Goal: Complete application form: Complete application form

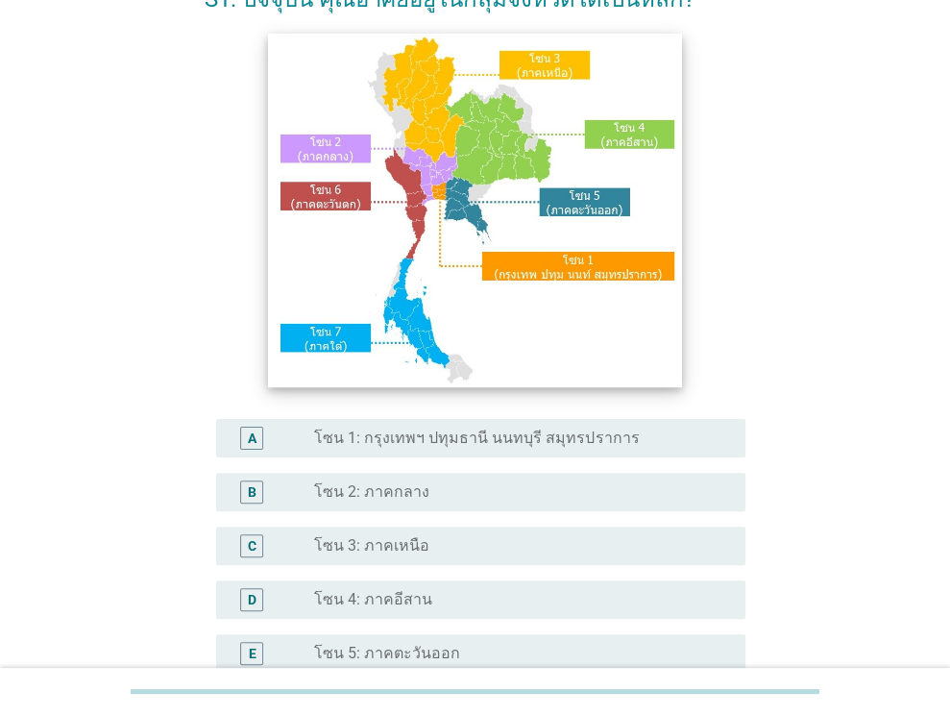
scroll to position [435, 0]
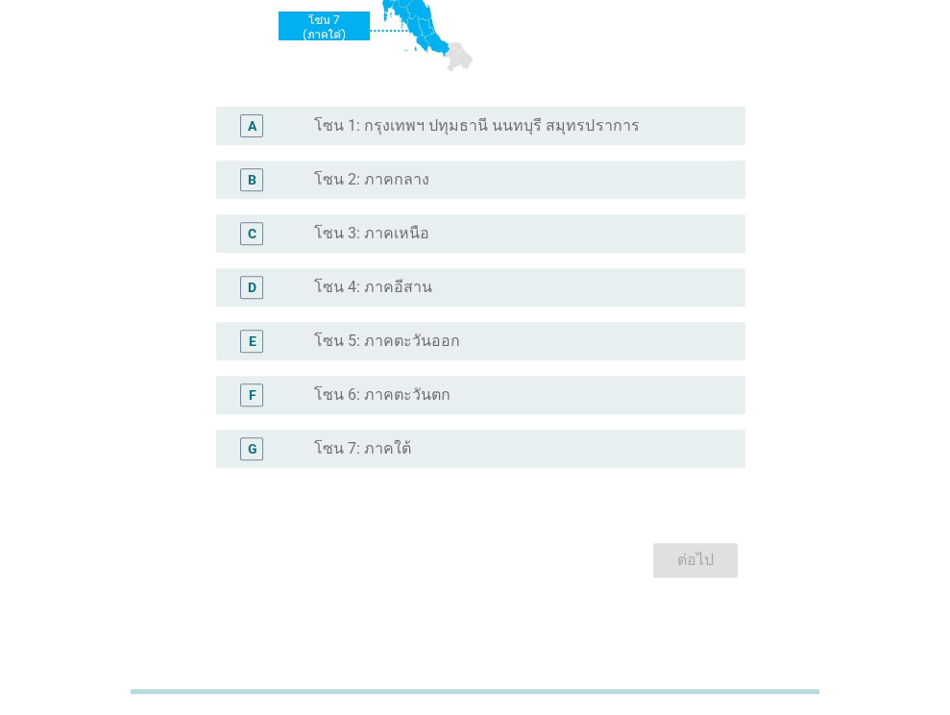
click at [386, 296] on label "โซน 4: ภาคอีสาน" at bounding box center [373, 287] width 118 height 19
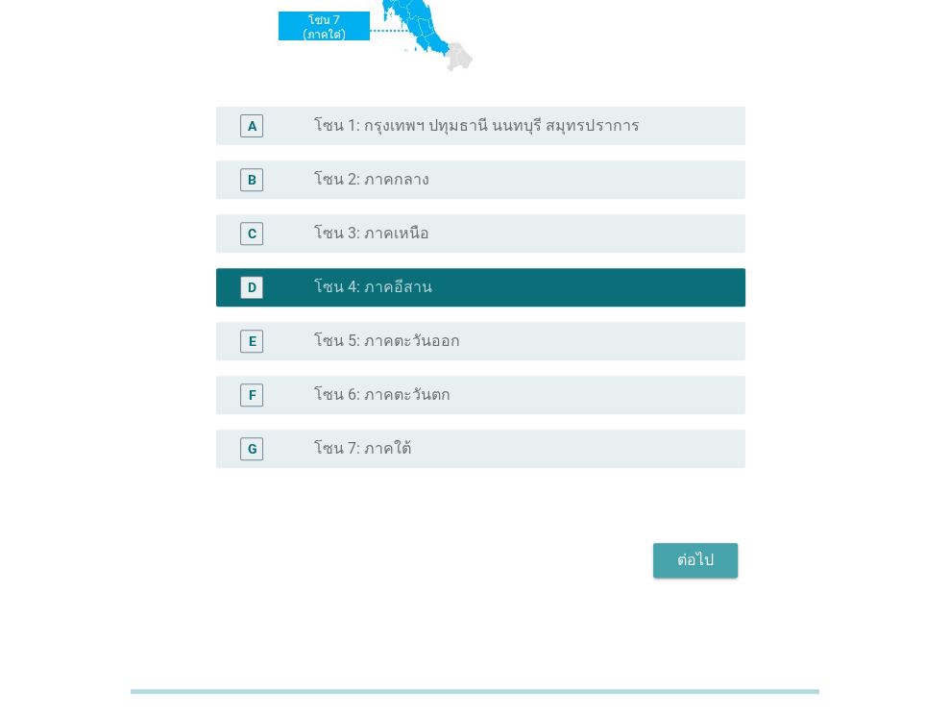
click at [703, 552] on div "ต่อไป" at bounding box center [695, 559] width 54 height 23
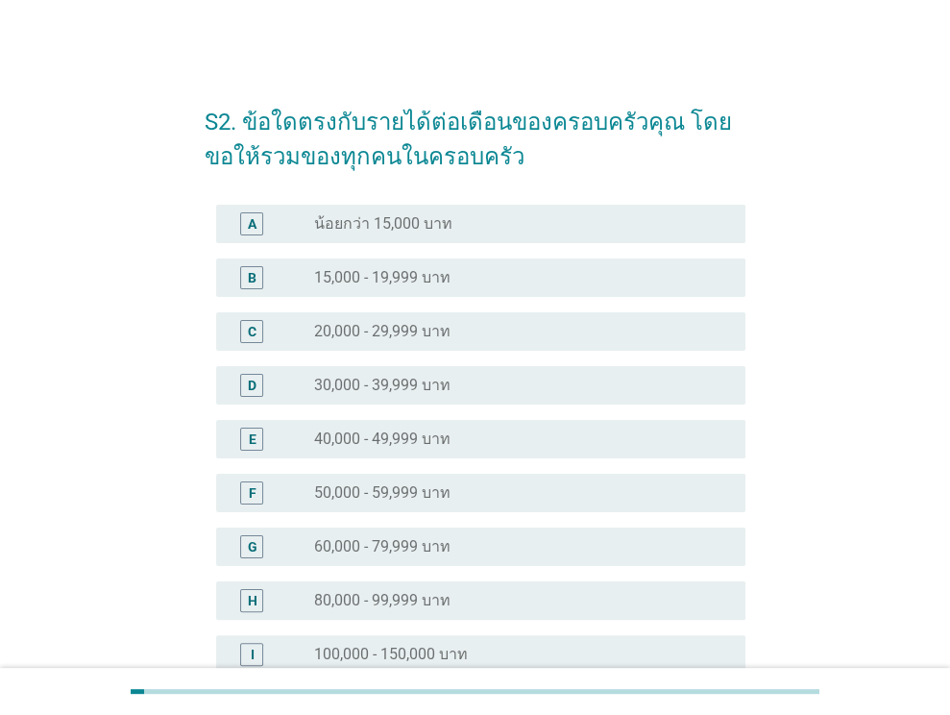
click at [405, 386] on label "30,000 - 39,999 บาท" at bounding box center [382, 385] width 136 height 19
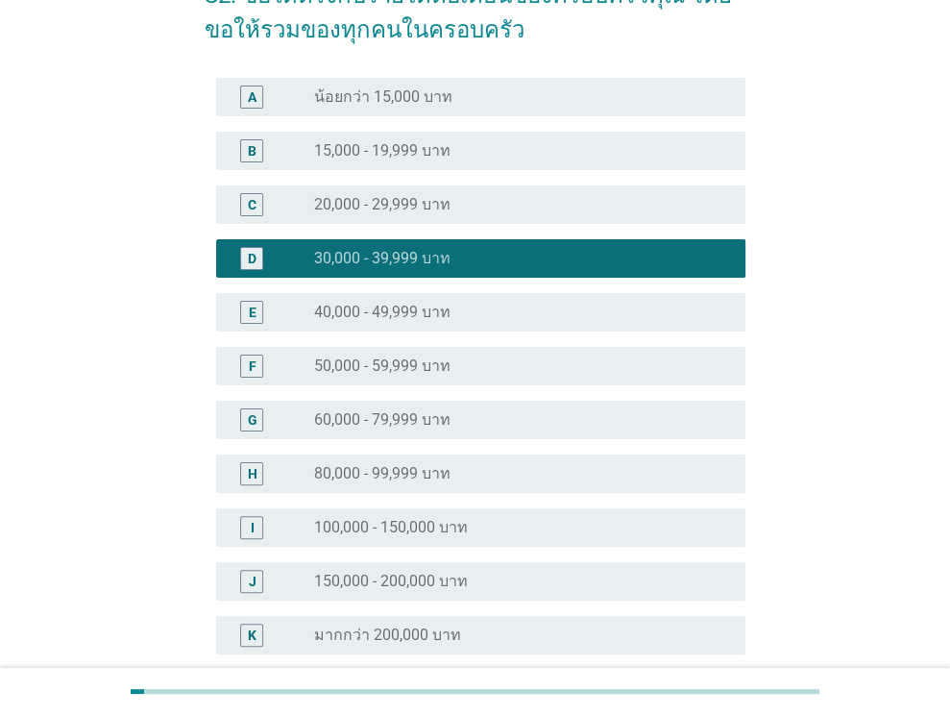
scroll to position [313, 0]
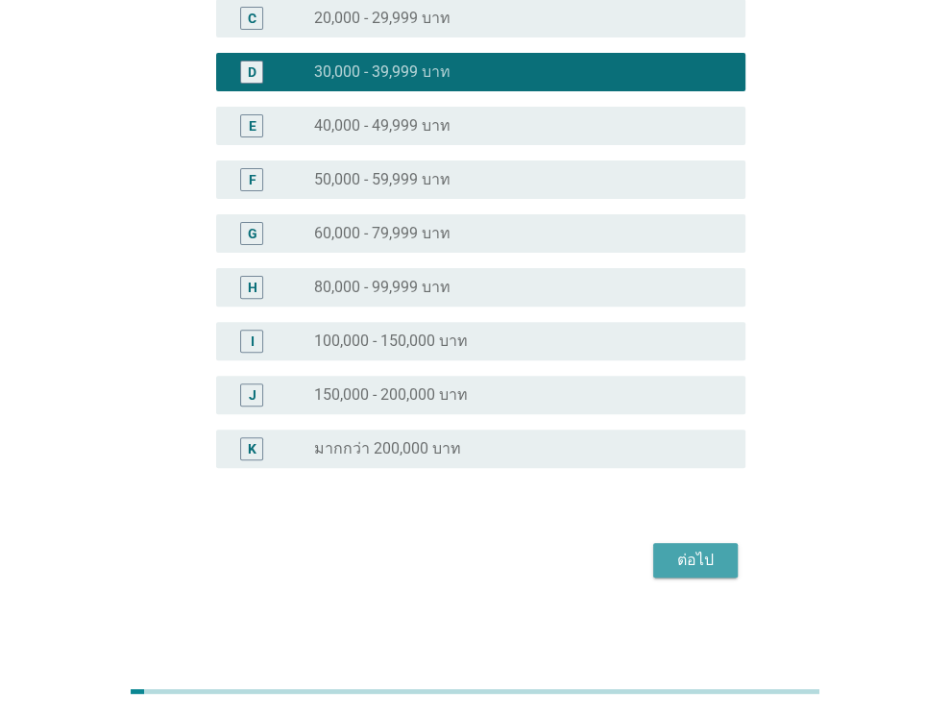
click at [691, 548] on div "ต่อไป" at bounding box center [695, 559] width 54 height 23
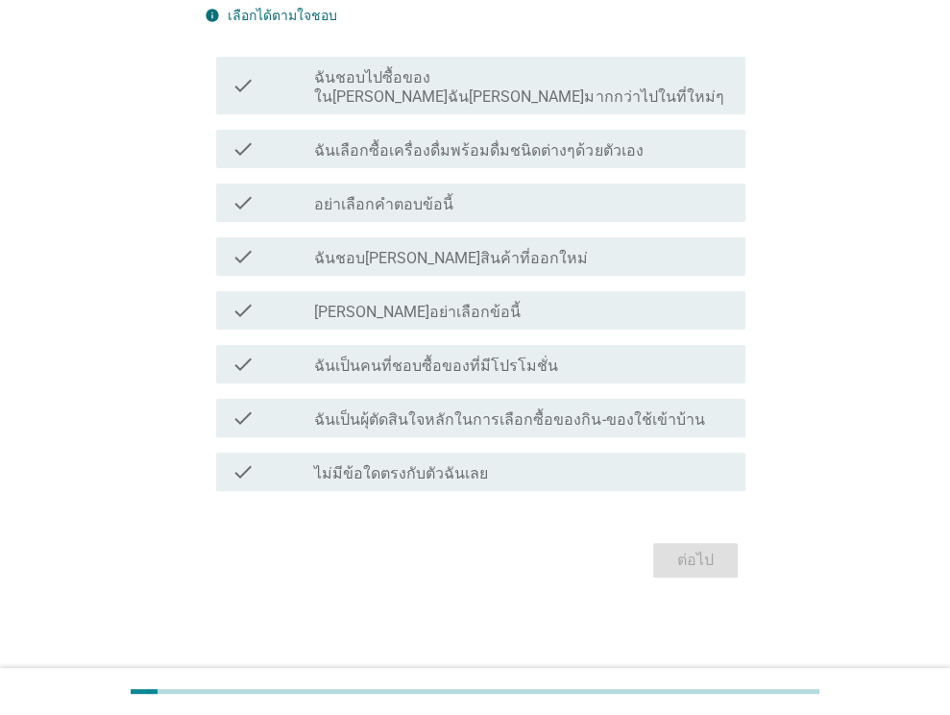
scroll to position [0, 0]
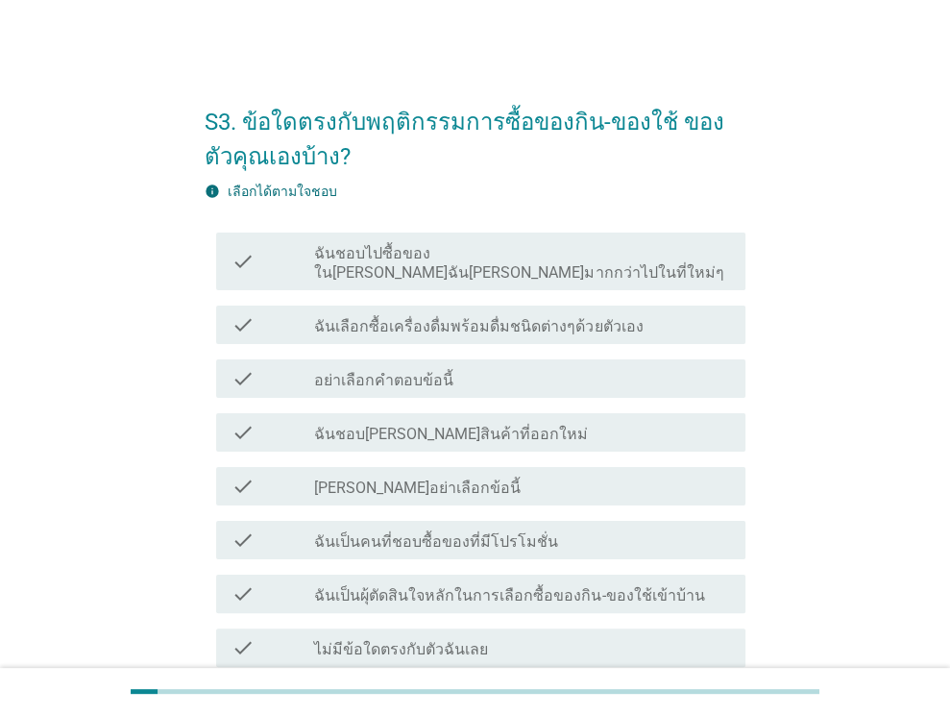
click at [97, 357] on div "S3. ข้อใดตรงกับพฤติกรรมการซื้อของกิน-ของใช้ ของตัวคุณเองบ้าง? info เลือกได้ตามใ…" at bounding box center [475, 422] width 858 height 704
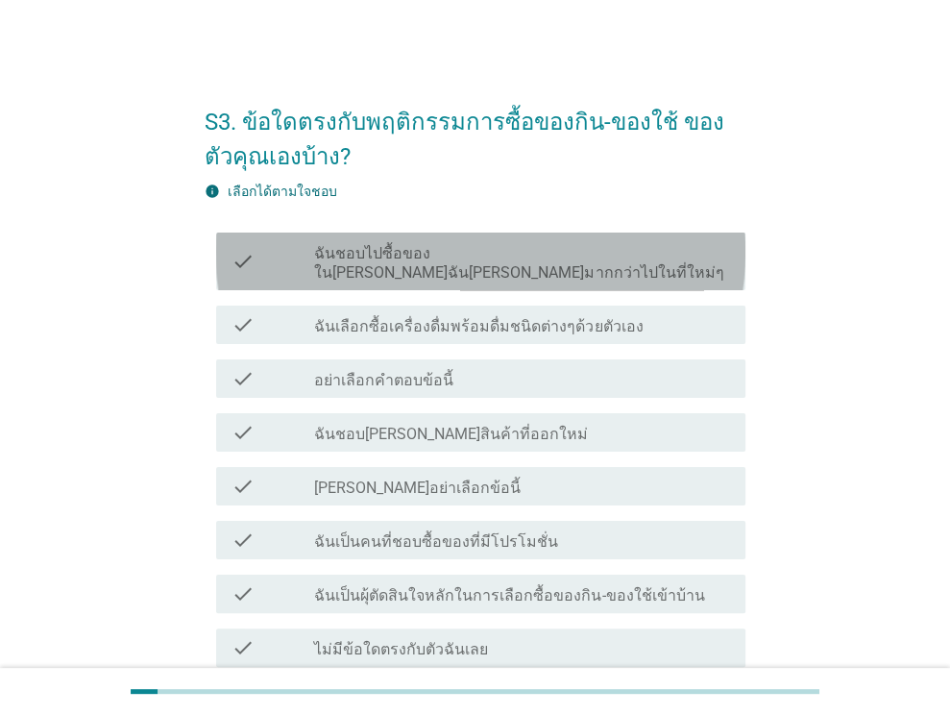
click at [369, 255] on label "ฉันชอบไปซื้อของใน[PERSON_NAME]ฉัน[PERSON_NAME]มากกว่าไปในที่ใหม่ๆ" at bounding box center [522, 263] width 416 height 38
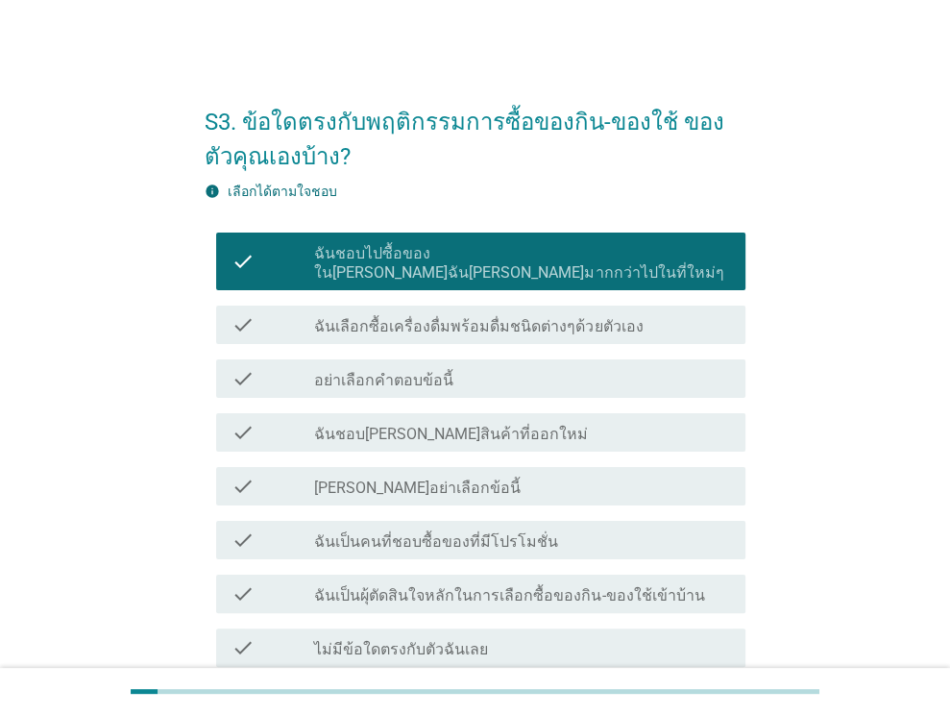
click at [380, 317] on label "ฉันเลือกซื้อเครื่องดื่มพร้อมดื่มชนิดต่างๆด้วยตัวเอง" at bounding box center [478, 326] width 328 height 19
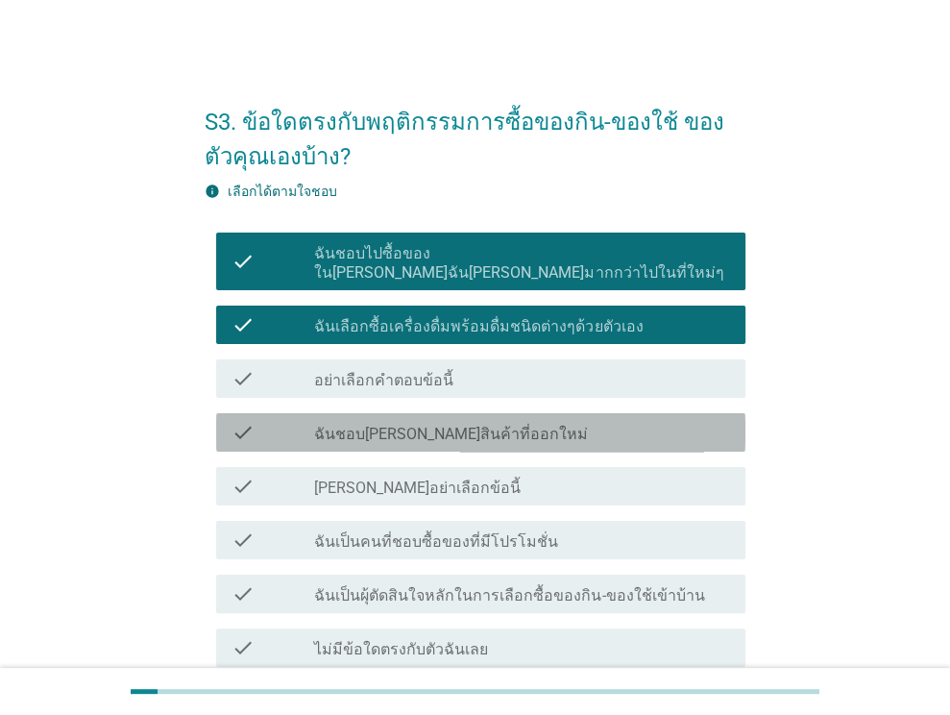
click at [320, 424] on div "check check_box_outline_blank ฉันชอบ[PERSON_NAME]สินค้าที่ออกใหม่" at bounding box center [480, 432] width 529 height 38
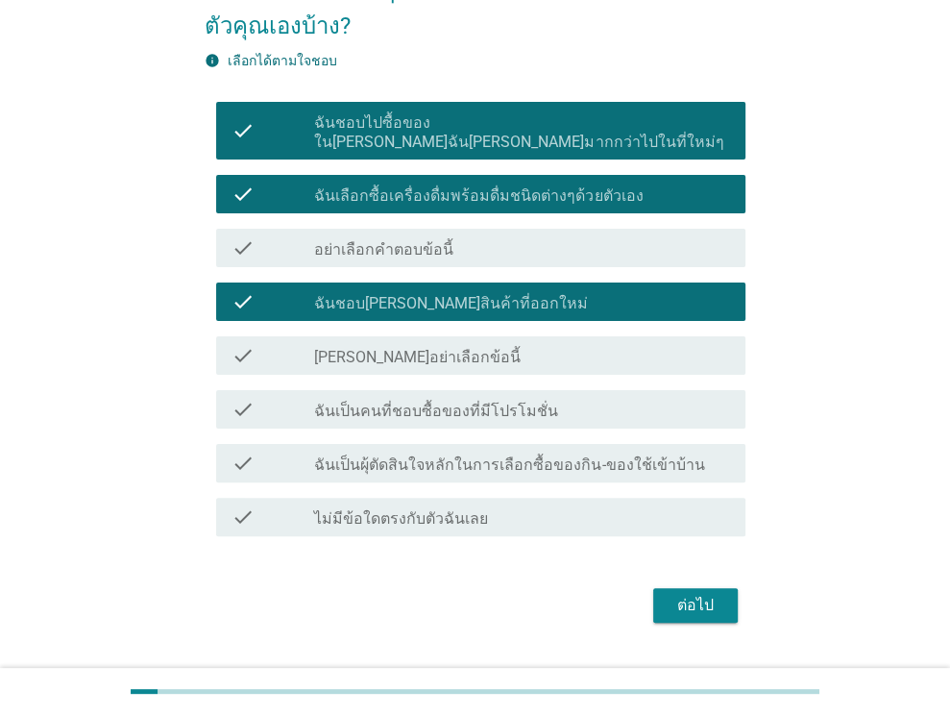
scroll to position [157, 0]
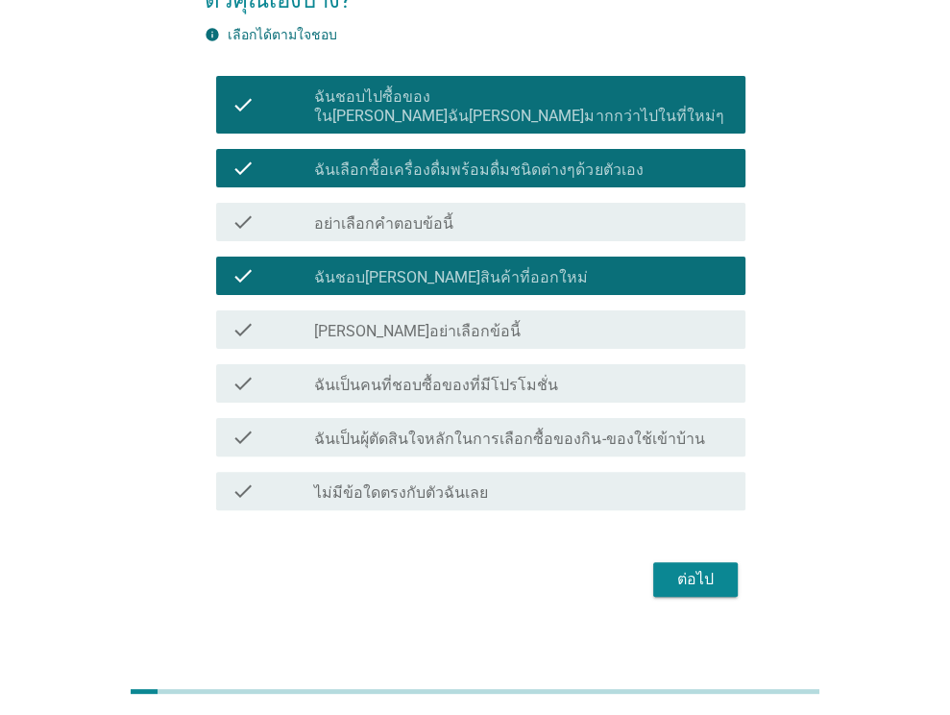
click at [346, 379] on div "check check_box_outline_blank ฉันเป็นคนที่ชอบซื้อของที่มีโปรโมชั่น" at bounding box center [480, 383] width 529 height 38
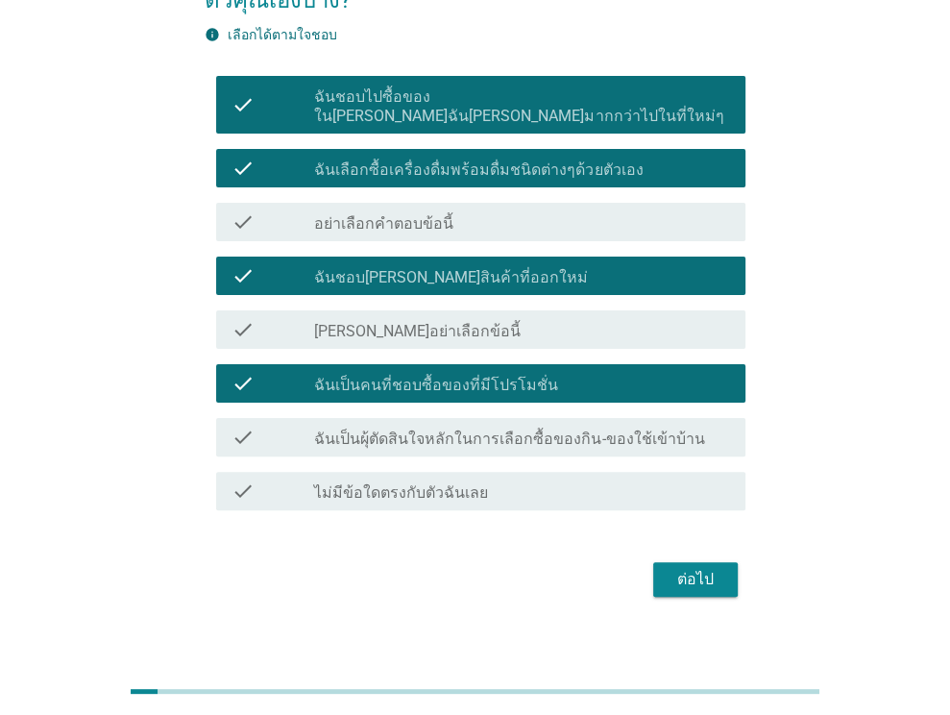
click at [347, 434] on div "check check_box_outline_blank ฉันเป็นผุ้ตัดสินใจหลักในการเลือกซื้อของกิน-ของใช้…" at bounding box center [480, 437] width 529 height 38
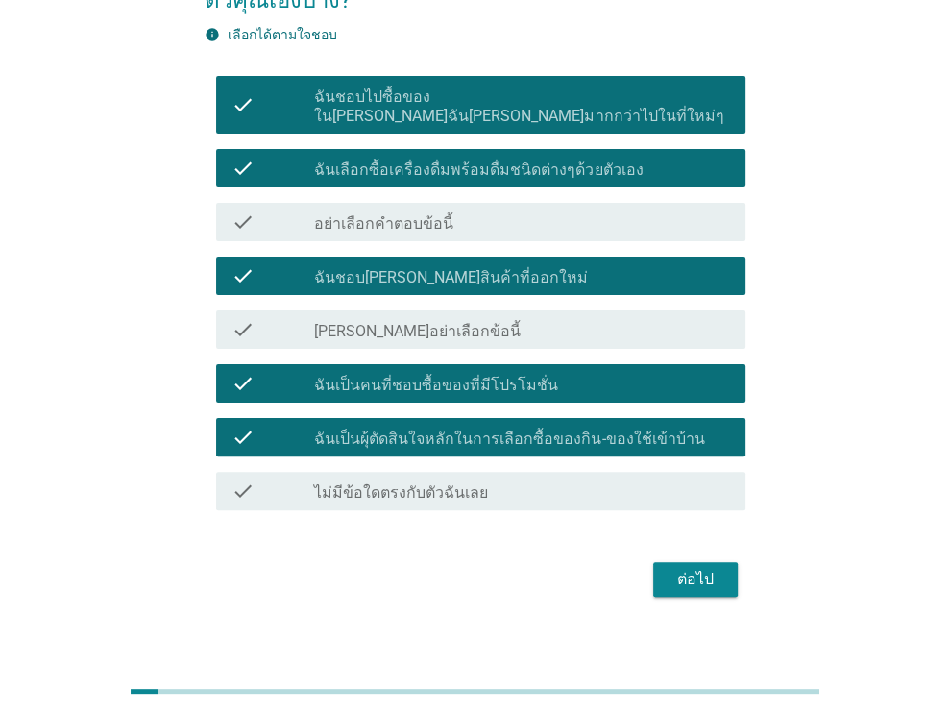
click at [709, 568] on div "ต่อไป" at bounding box center [695, 579] width 54 height 23
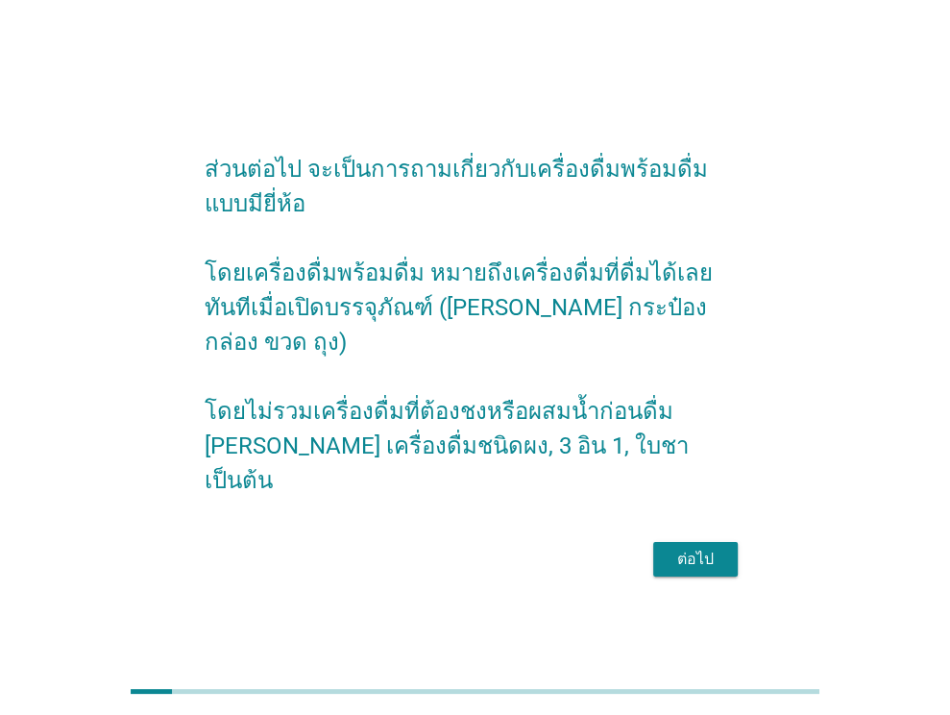
click at [675, 547] on div "ต่อไป" at bounding box center [695, 558] width 54 height 23
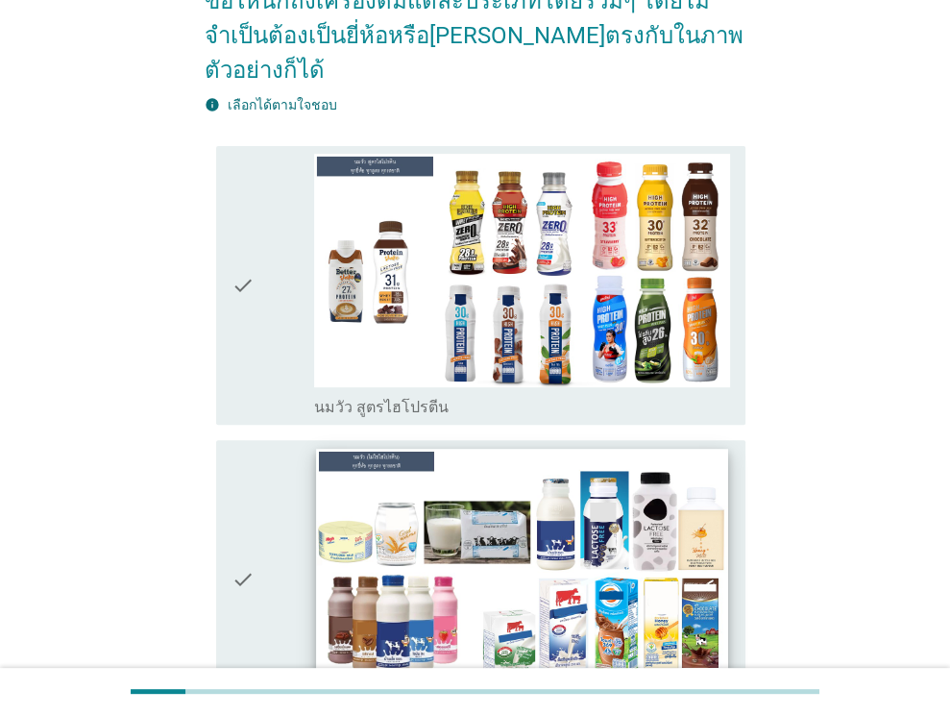
scroll to position [192, 0]
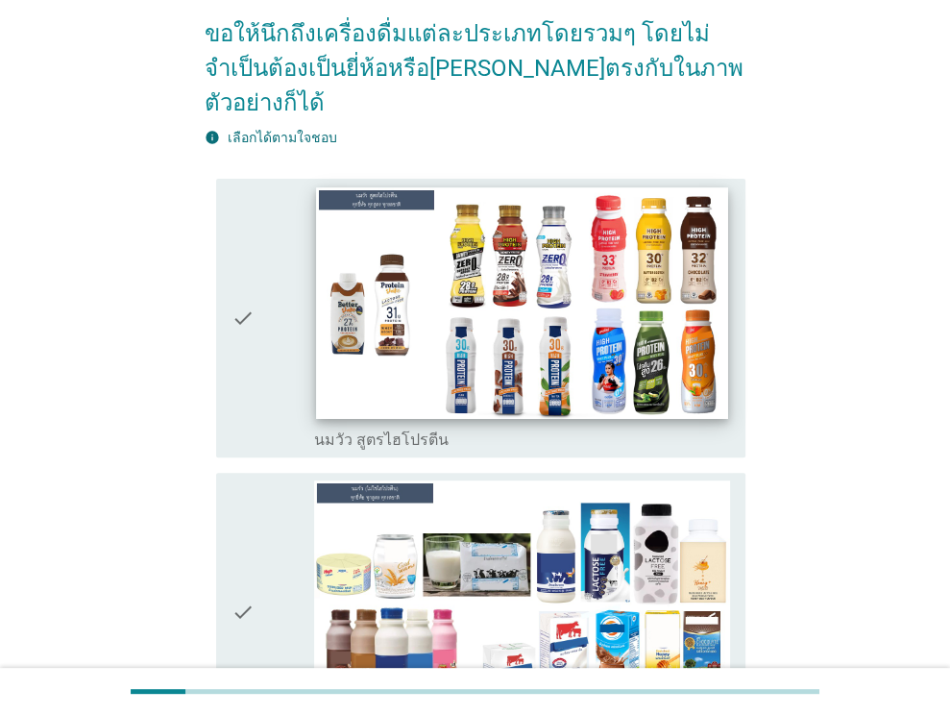
click at [467, 318] on img at bounding box center [522, 302] width 411 height 231
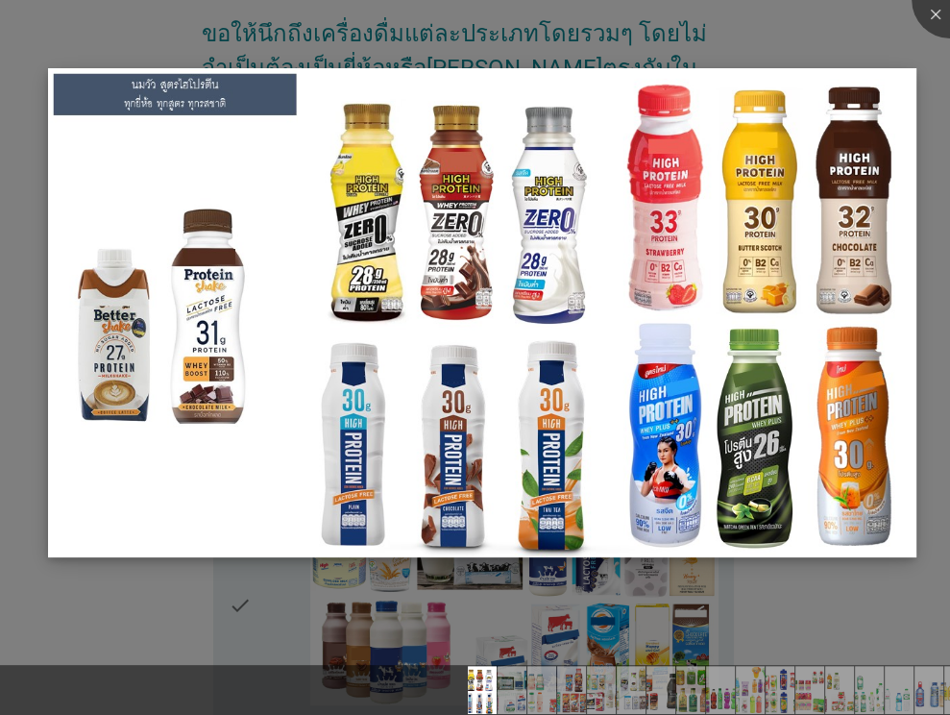
click at [553, 241] on img at bounding box center [482, 312] width 868 height 488
click at [934, 14] on div at bounding box center [949, 0] width 77 height 77
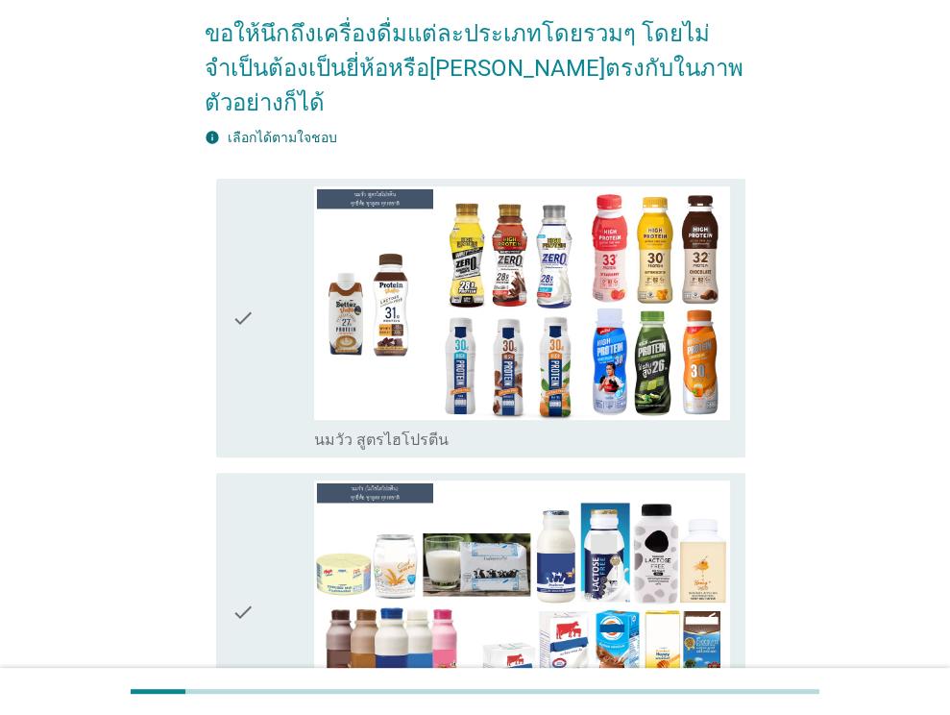
click at [241, 272] on icon "check" at bounding box center [242, 317] width 23 height 263
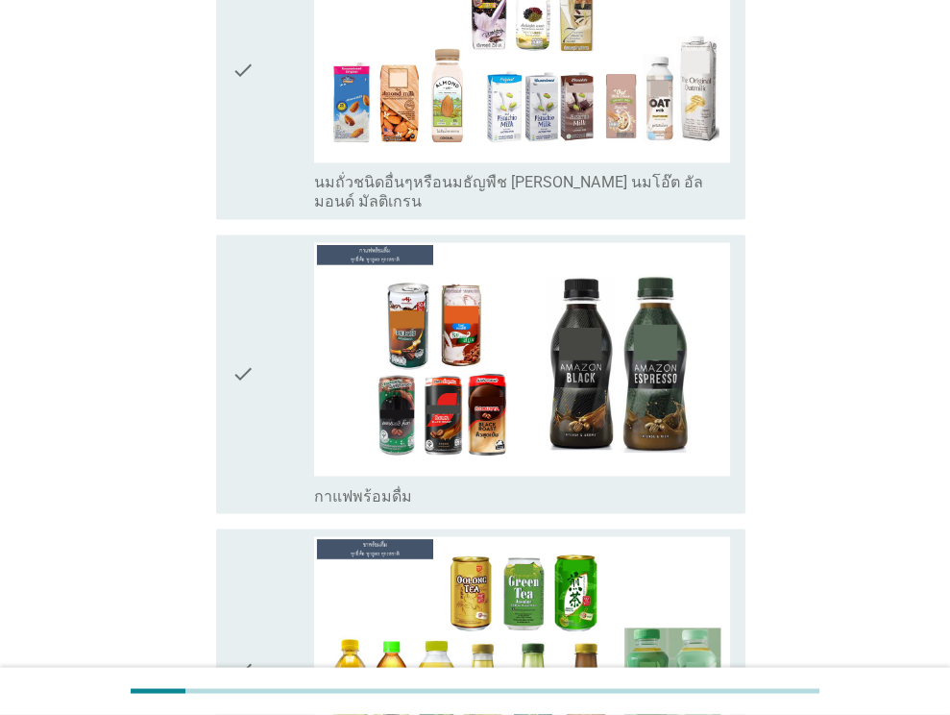
scroll to position [1249, 0]
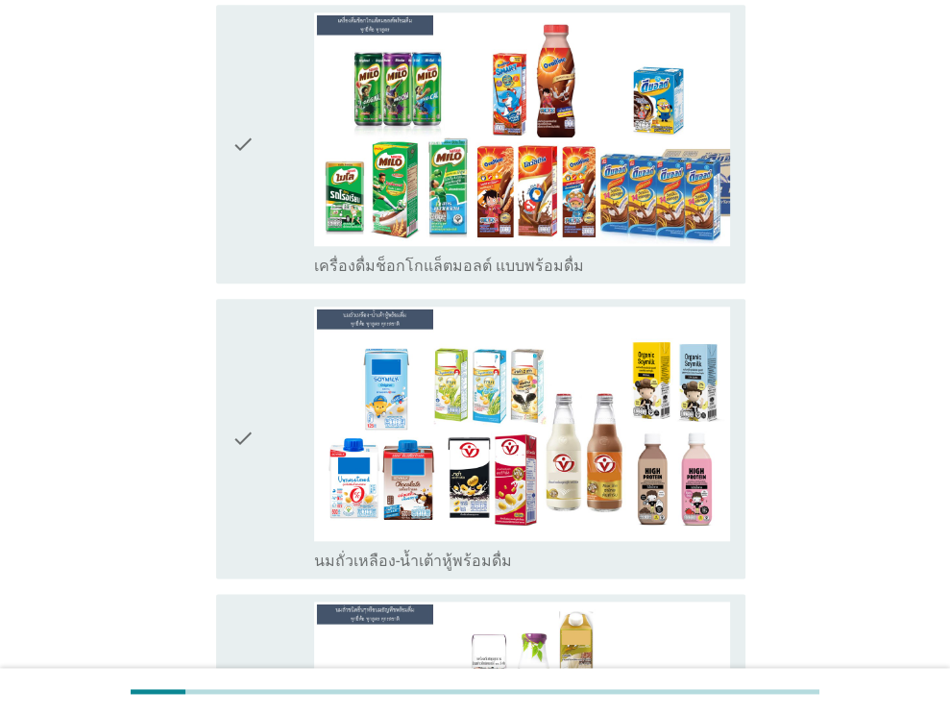
click at [238, 117] on icon "check" at bounding box center [242, 143] width 23 height 263
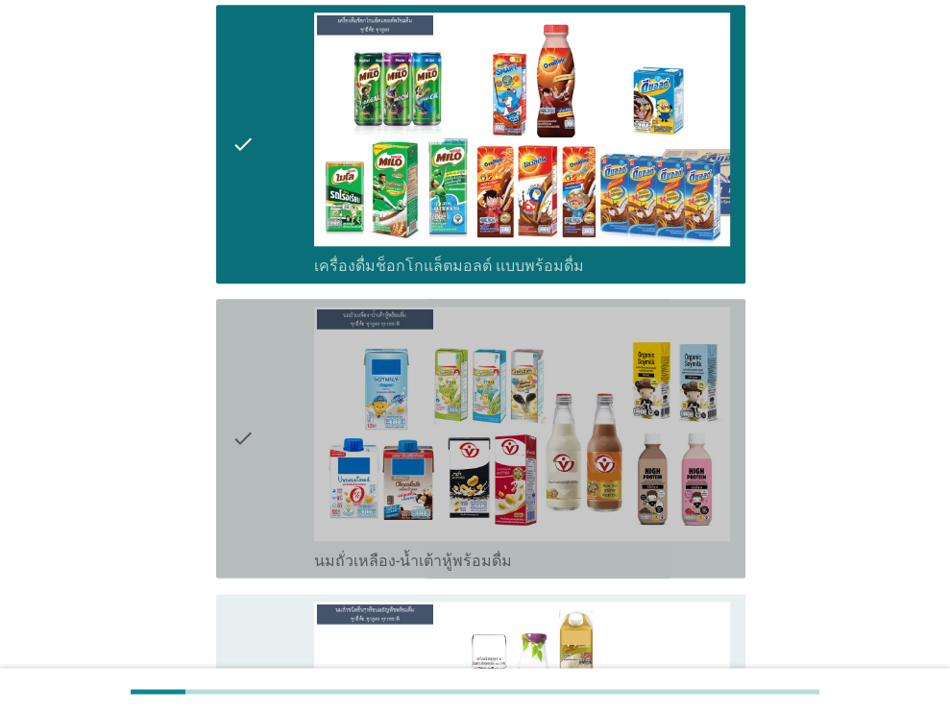
click at [246, 405] on icon "check" at bounding box center [242, 437] width 23 height 263
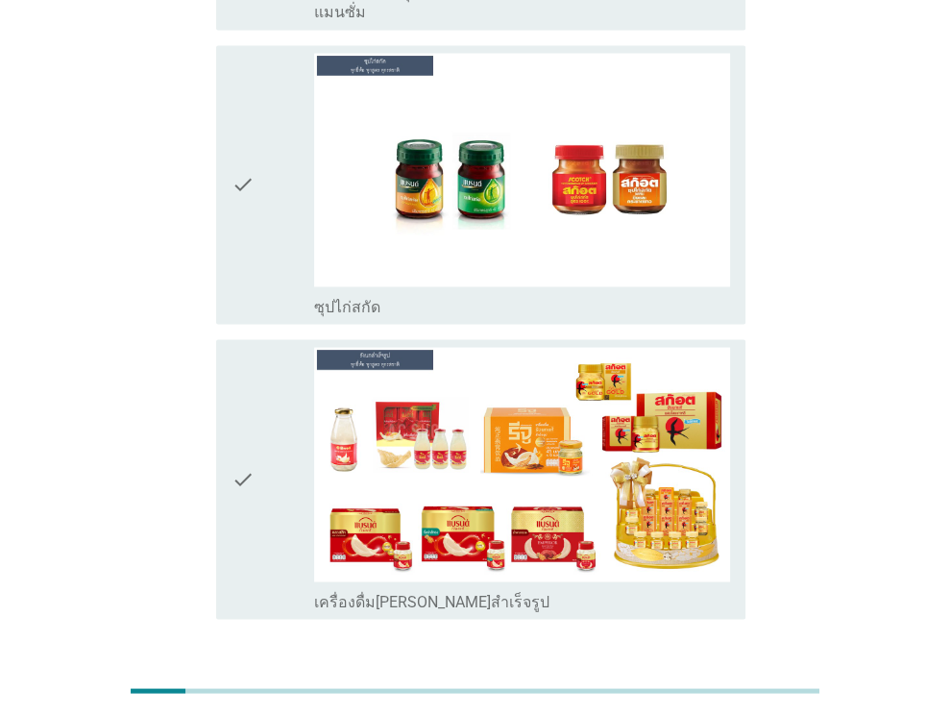
scroll to position [6916, 0]
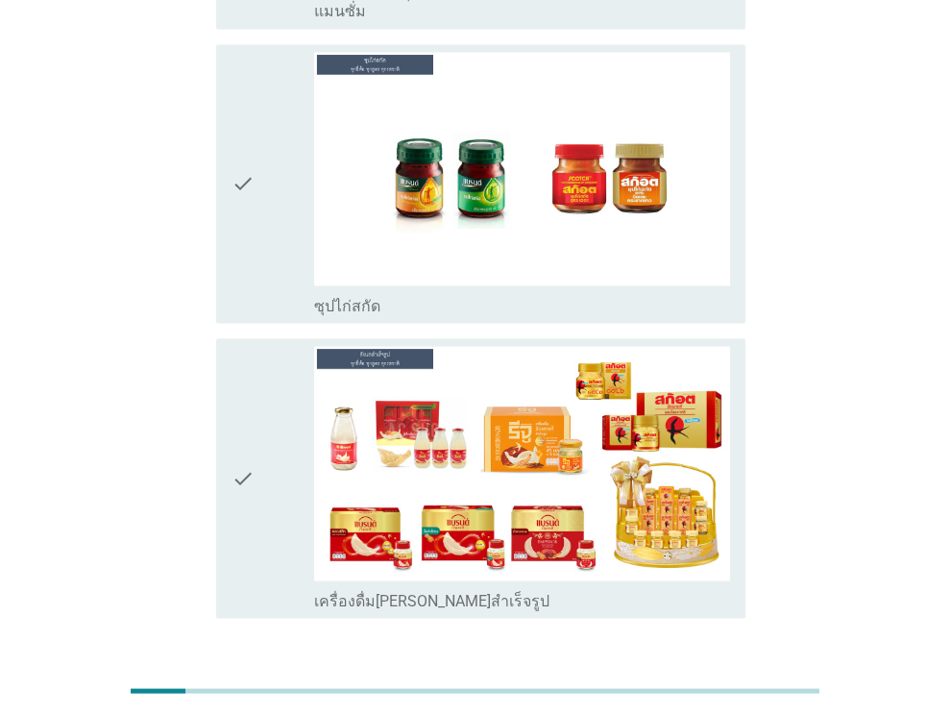
click at [685, 675] on div "ต่อไป" at bounding box center [695, 686] width 54 height 23
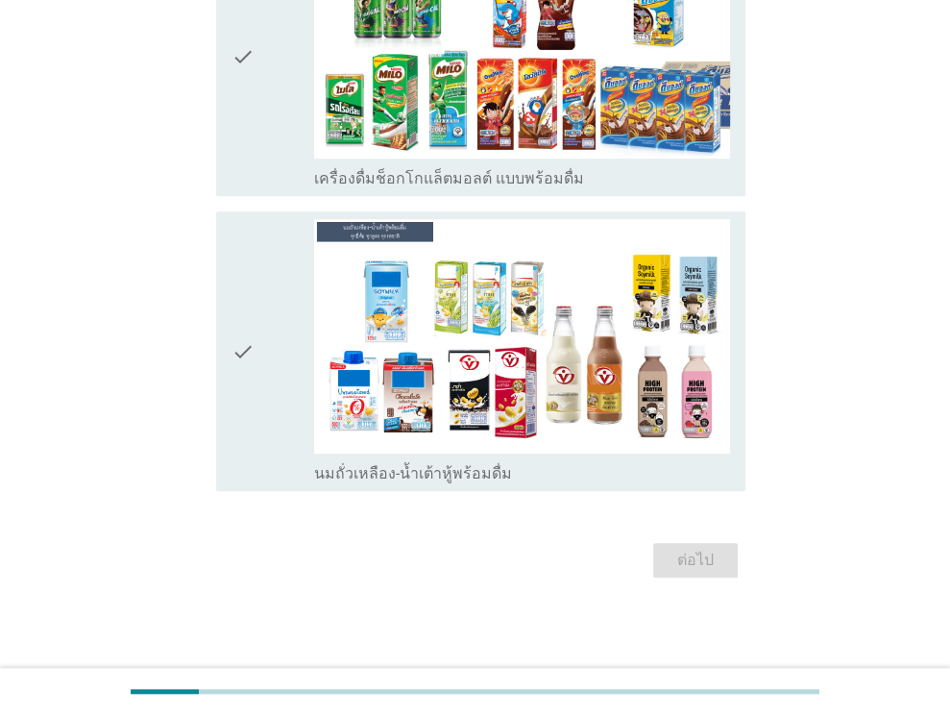
scroll to position [0, 0]
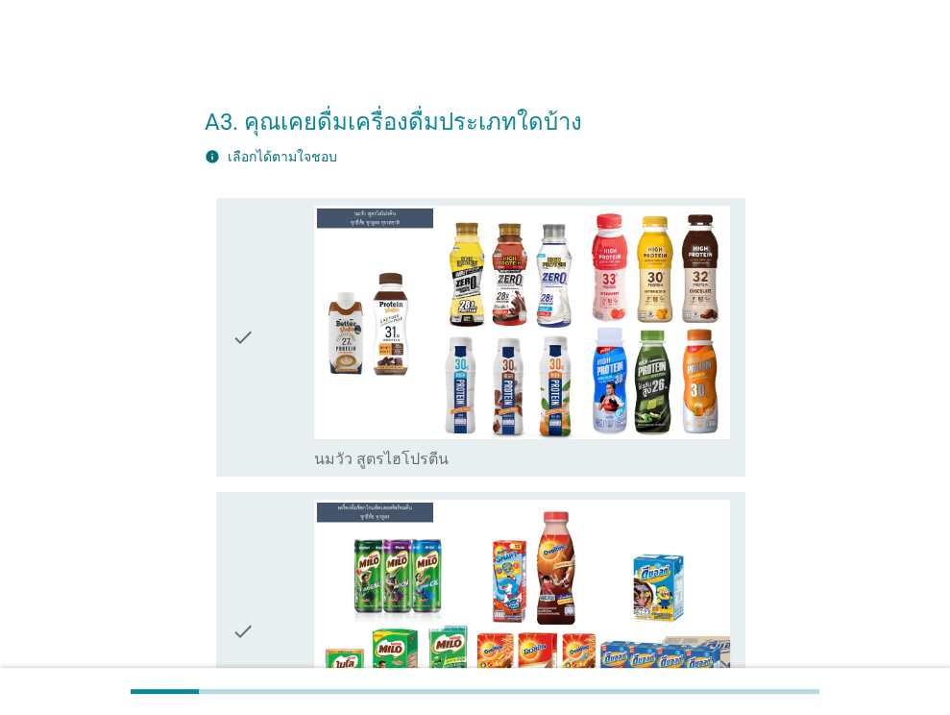
click at [242, 335] on icon "check" at bounding box center [242, 337] width 23 height 263
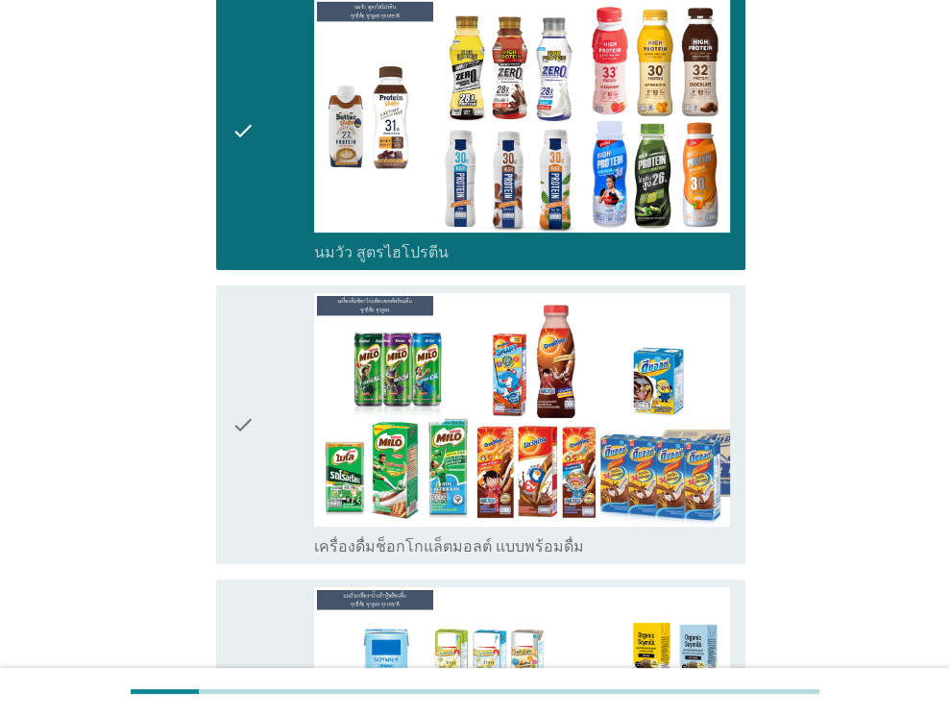
scroll to position [480, 0]
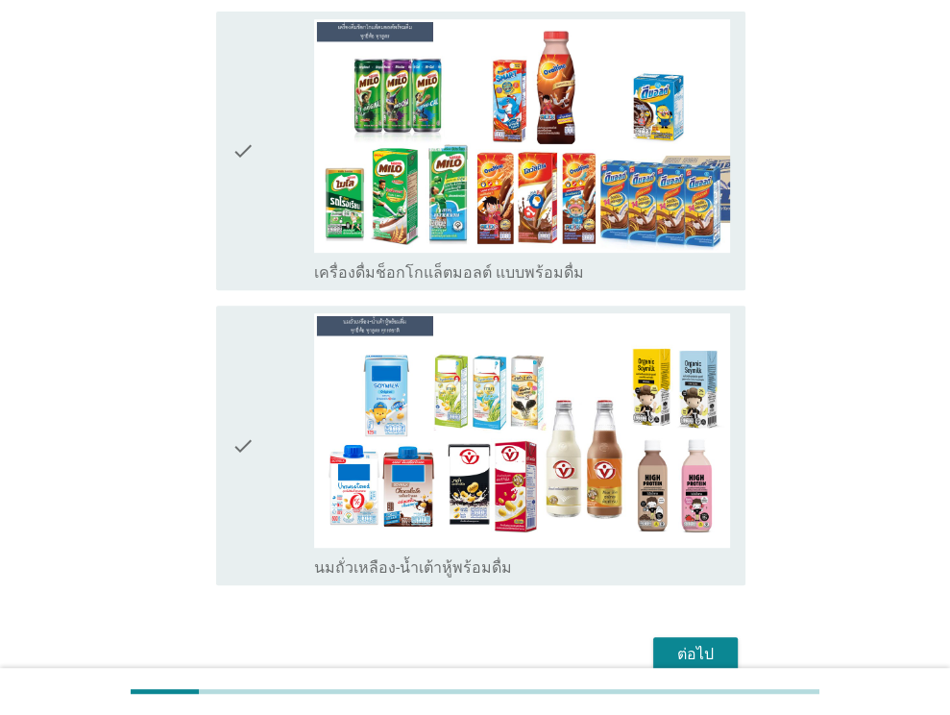
click at [223, 118] on div "check check_box_outline_blank เครื่องดื่มช็อกโกแล็ตมอลต์ แบบพร้อมดื่ม" at bounding box center [480, 151] width 529 height 279
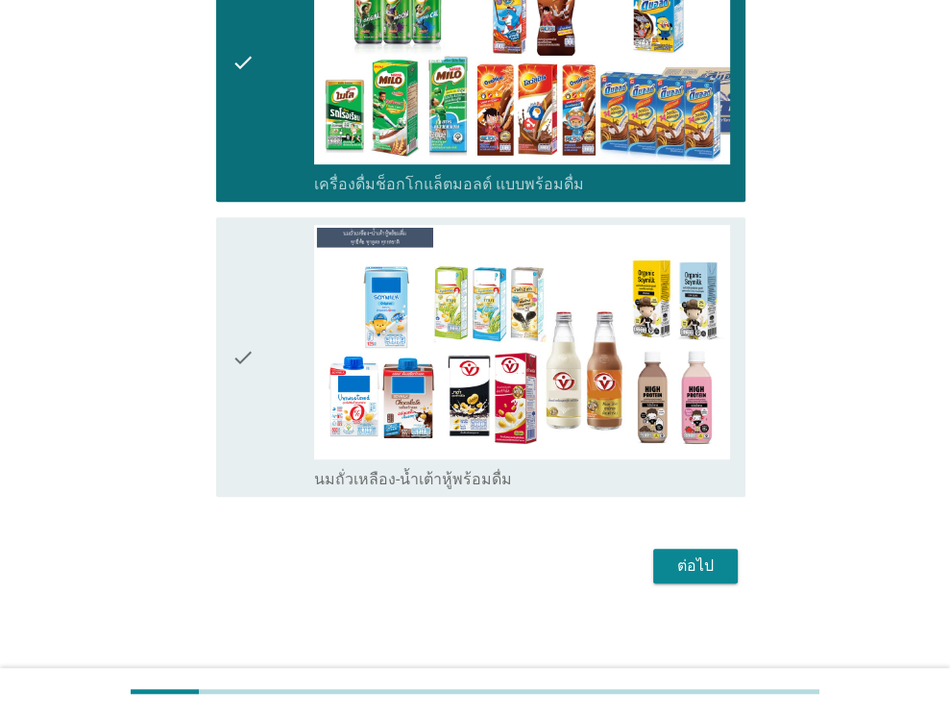
scroll to position [572, 0]
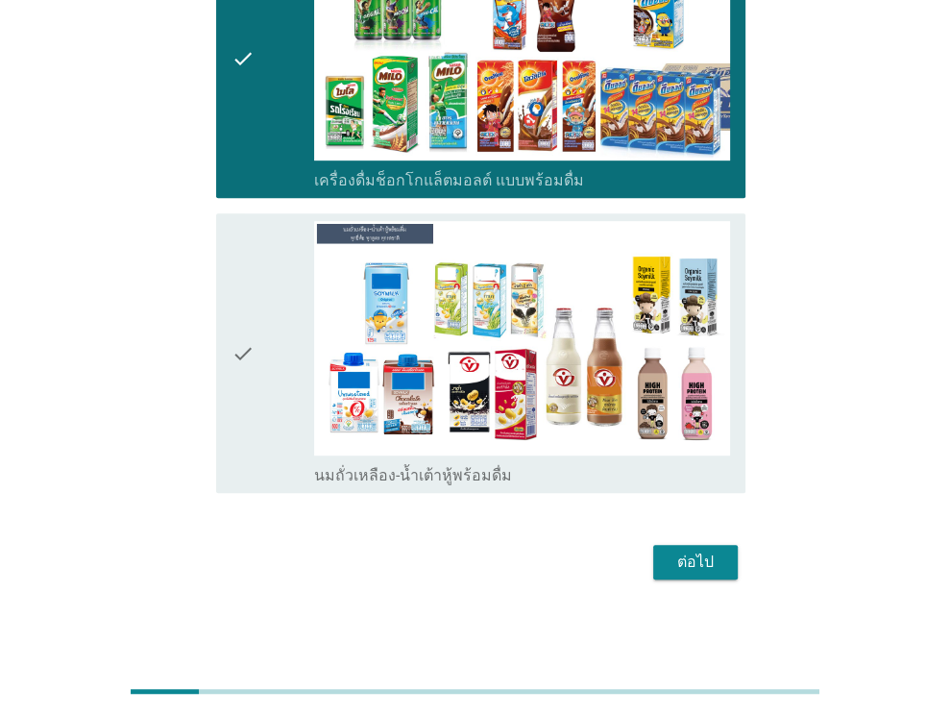
click at [718, 556] on div "ต่อไป" at bounding box center [695, 561] width 54 height 23
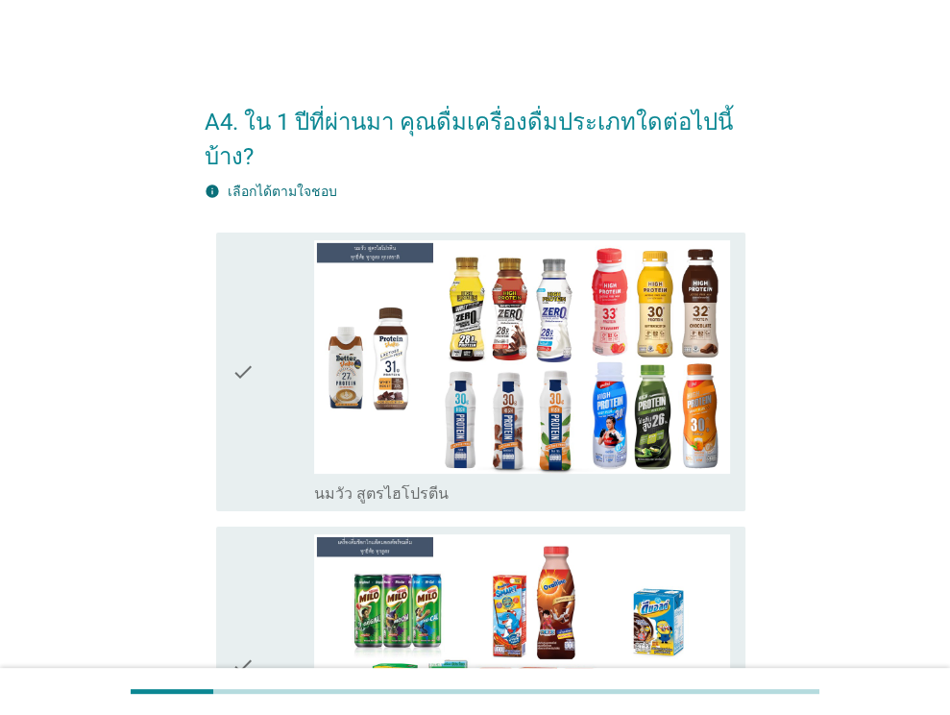
click at [236, 379] on icon "check" at bounding box center [242, 371] width 23 height 263
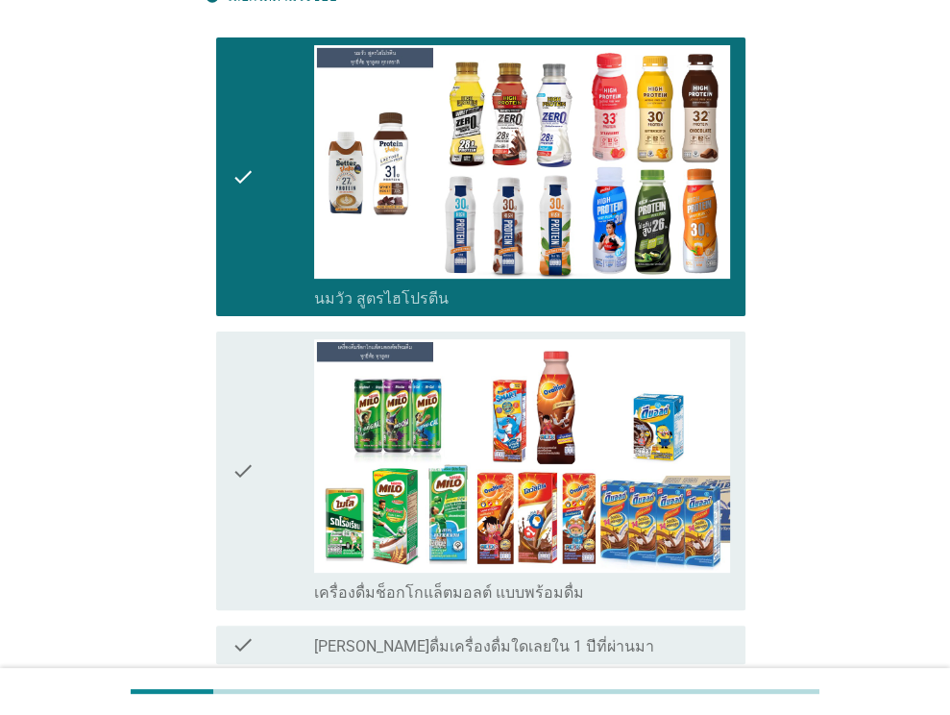
scroll to position [367, 0]
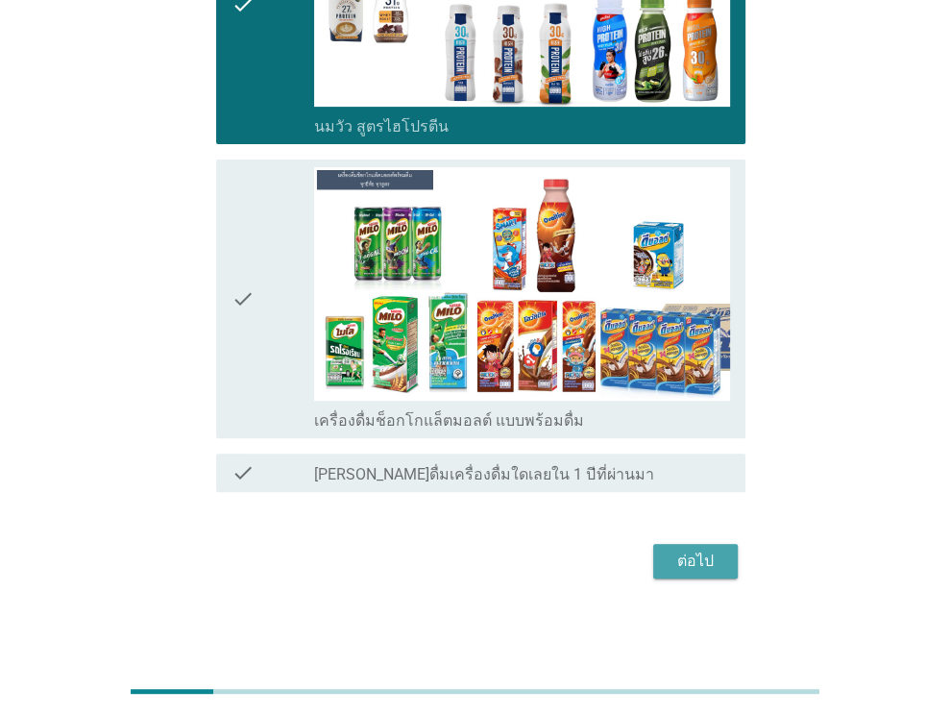
click at [720, 560] on div "ต่อไป" at bounding box center [695, 560] width 54 height 23
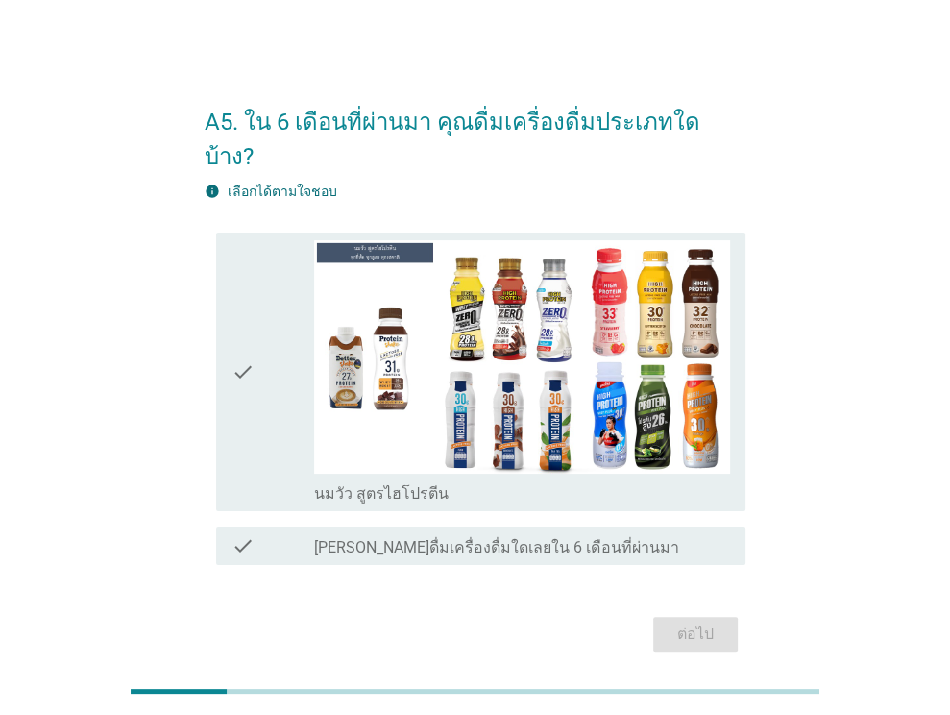
click at [230, 336] on div "check check_box_outline_blank นมวัว สูตรไฮโปรตีน" at bounding box center [480, 371] width 529 height 279
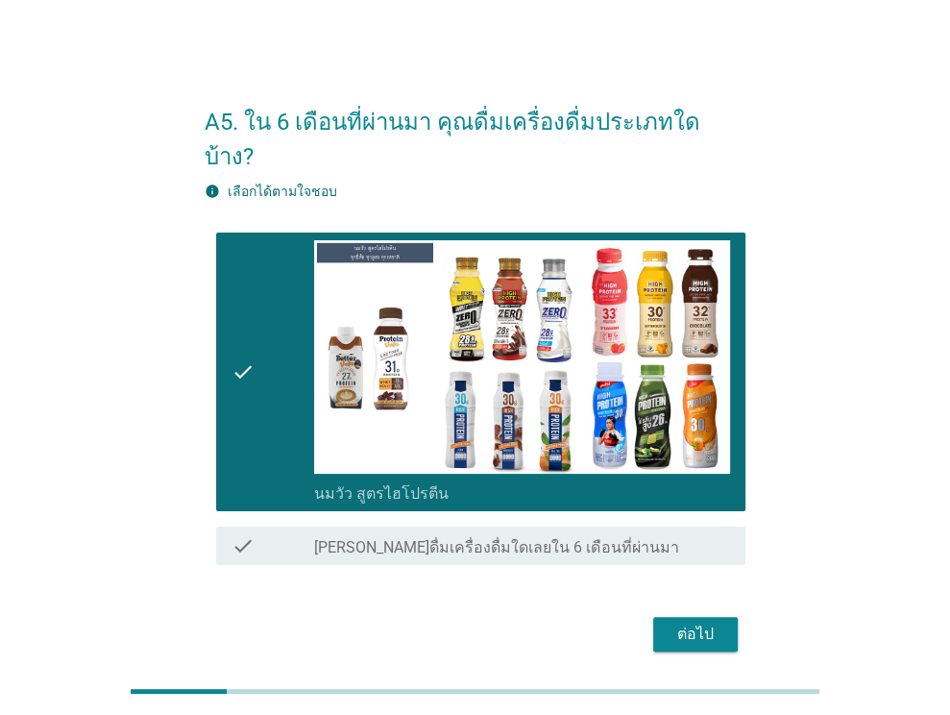
click at [691, 617] on button "ต่อไป" at bounding box center [695, 634] width 85 height 35
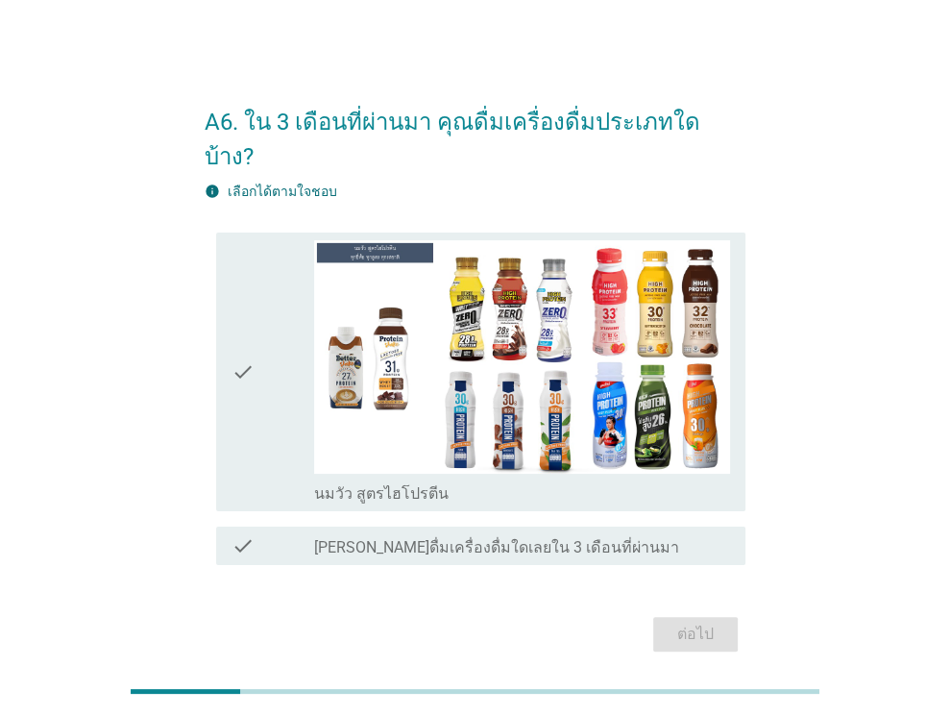
click at [239, 332] on icon "check" at bounding box center [242, 371] width 23 height 263
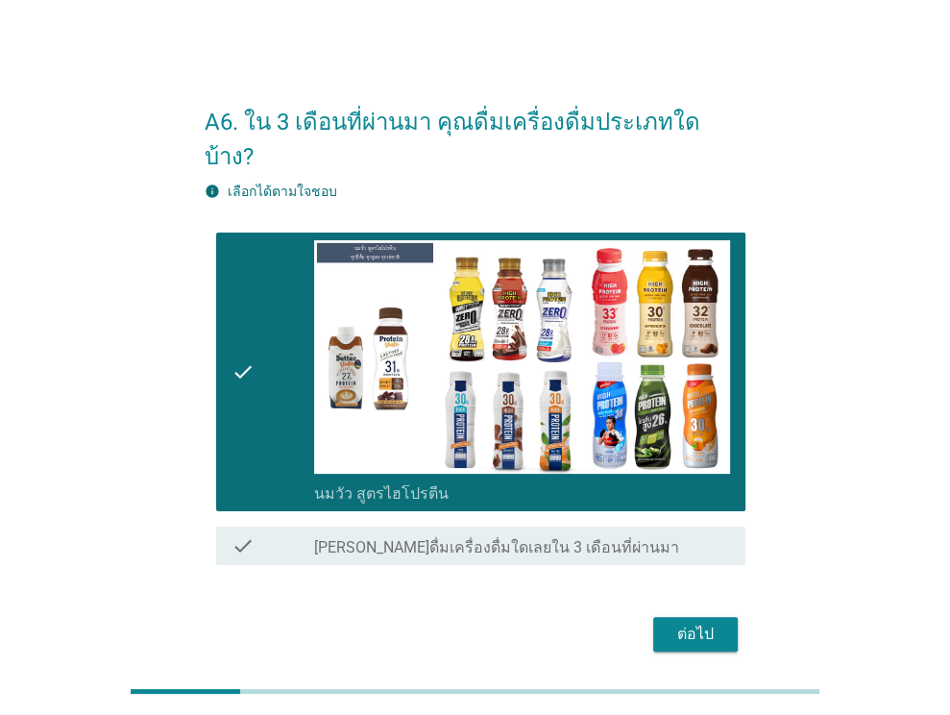
click at [696, 621] on div "ต่อไป" at bounding box center [475, 634] width 541 height 46
click at [696, 622] on div "ต่อไป" at bounding box center [695, 633] width 54 height 23
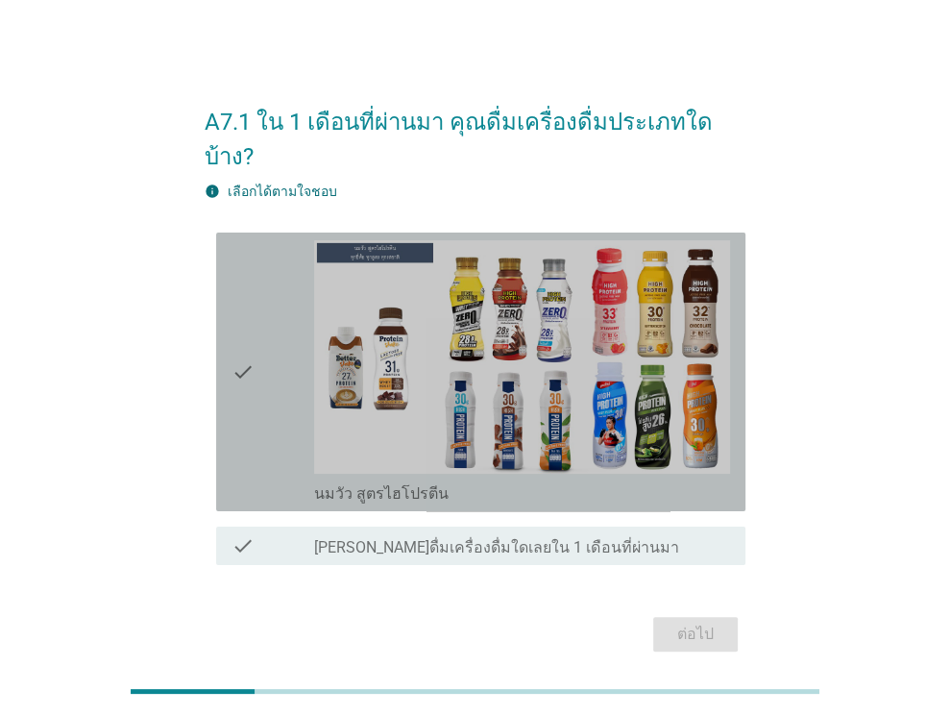
click at [238, 344] on icon "check" at bounding box center [242, 371] width 23 height 263
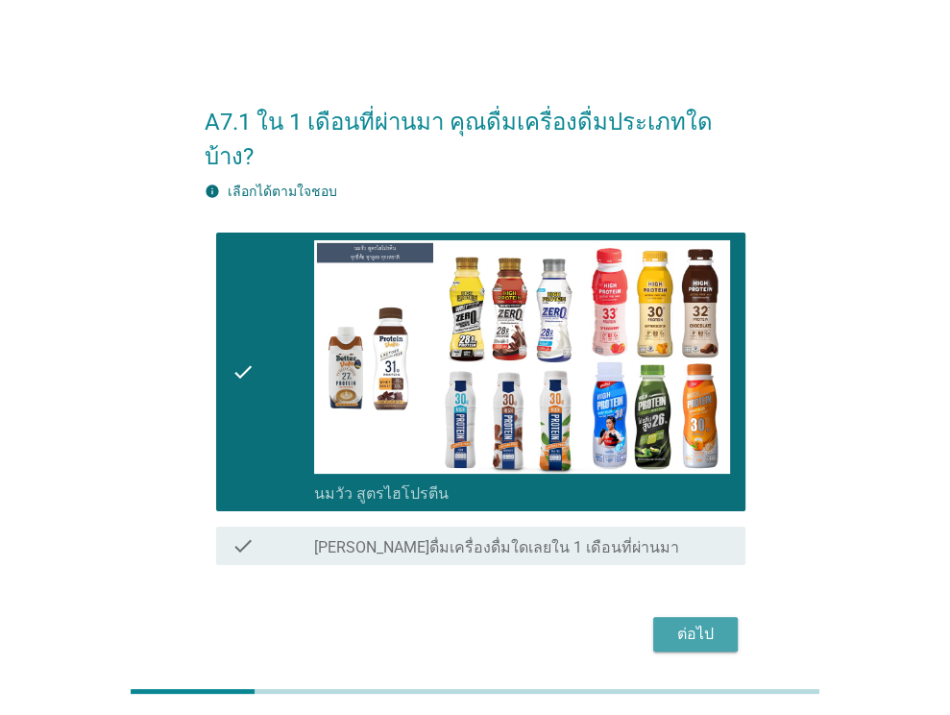
click at [682, 622] on div "ต่อไป" at bounding box center [695, 633] width 54 height 23
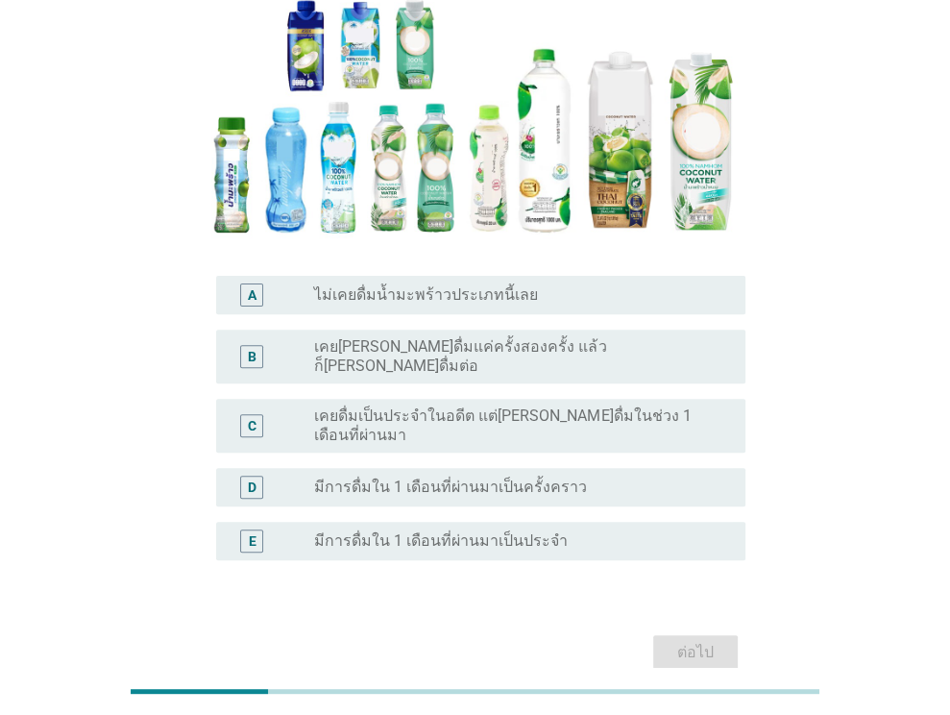
scroll to position [288, 0]
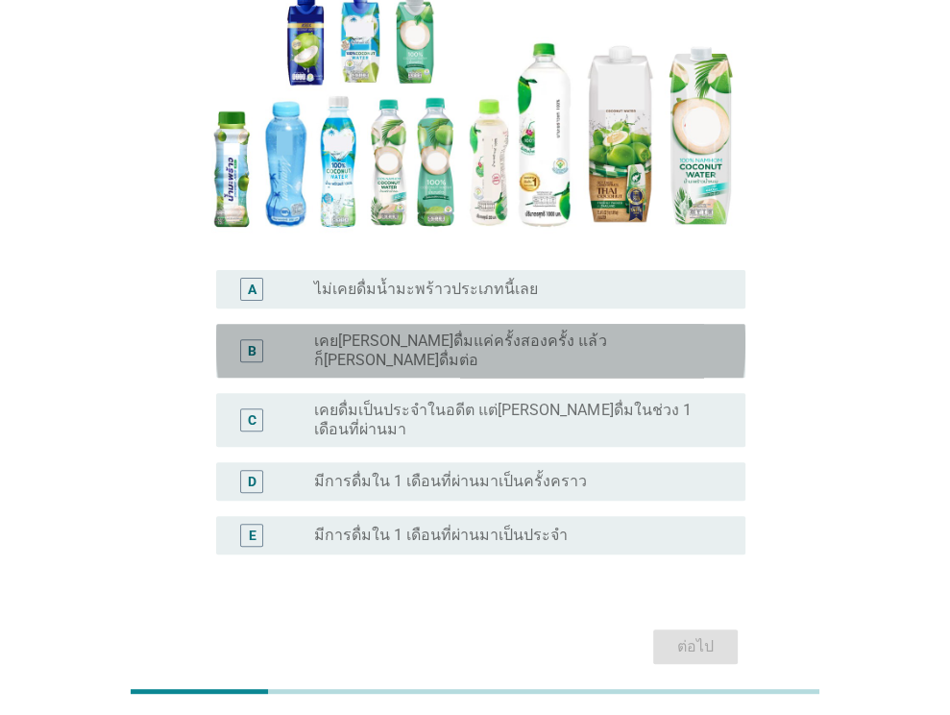
click at [424, 331] on label "เคย[PERSON_NAME]ดื่มแค่ครั้งสองครั้ง แล้วก็[PERSON_NAME]ดื่มต่อ" at bounding box center [514, 350] width 400 height 38
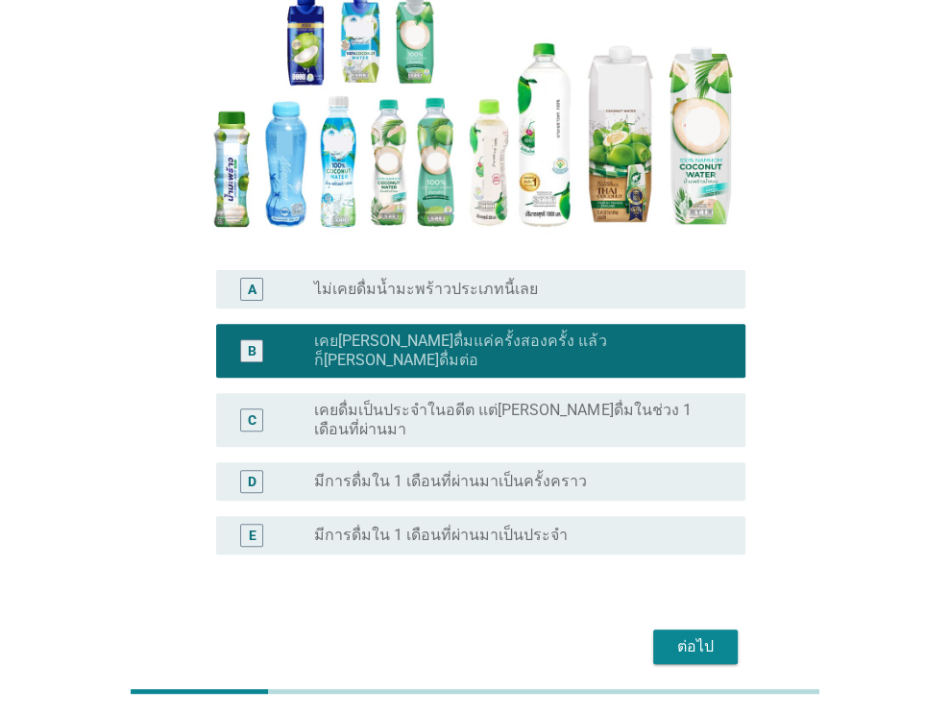
click at [679, 635] on div "ต่อไป" at bounding box center [695, 646] width 54 height 23
